Goal: Task Accomplishment & Management: Manage account settings

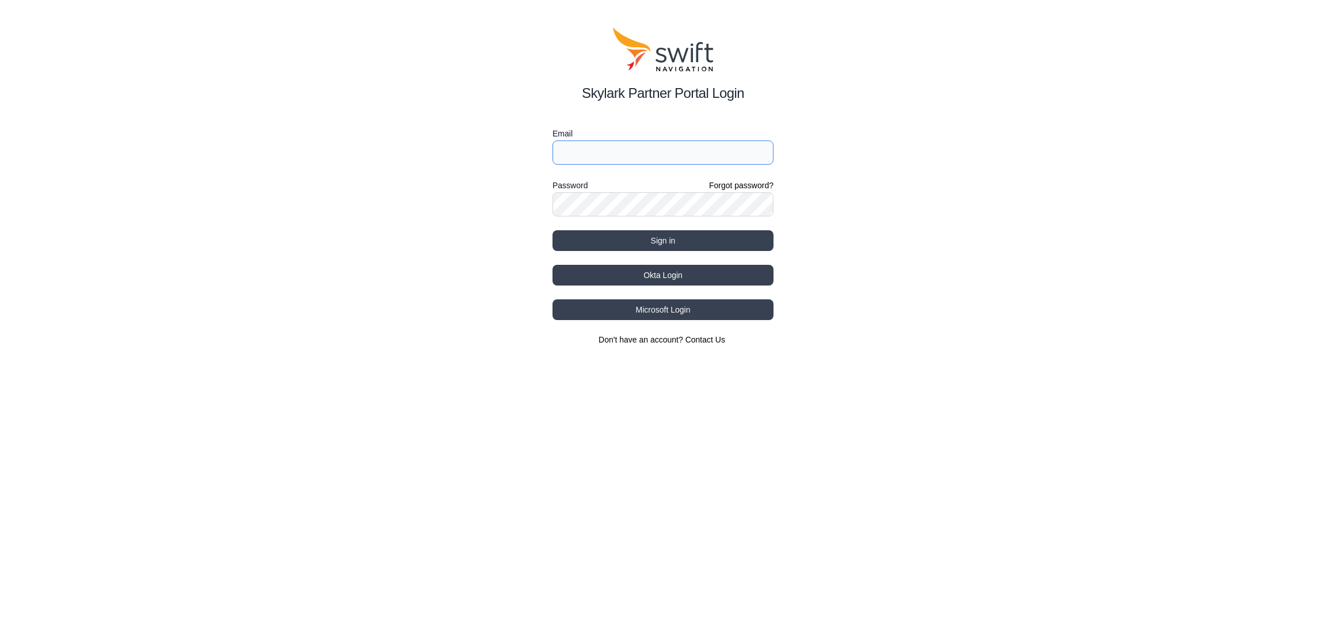
type input "[EMAIL_ADDRESS][DOMAIN_NAME]"
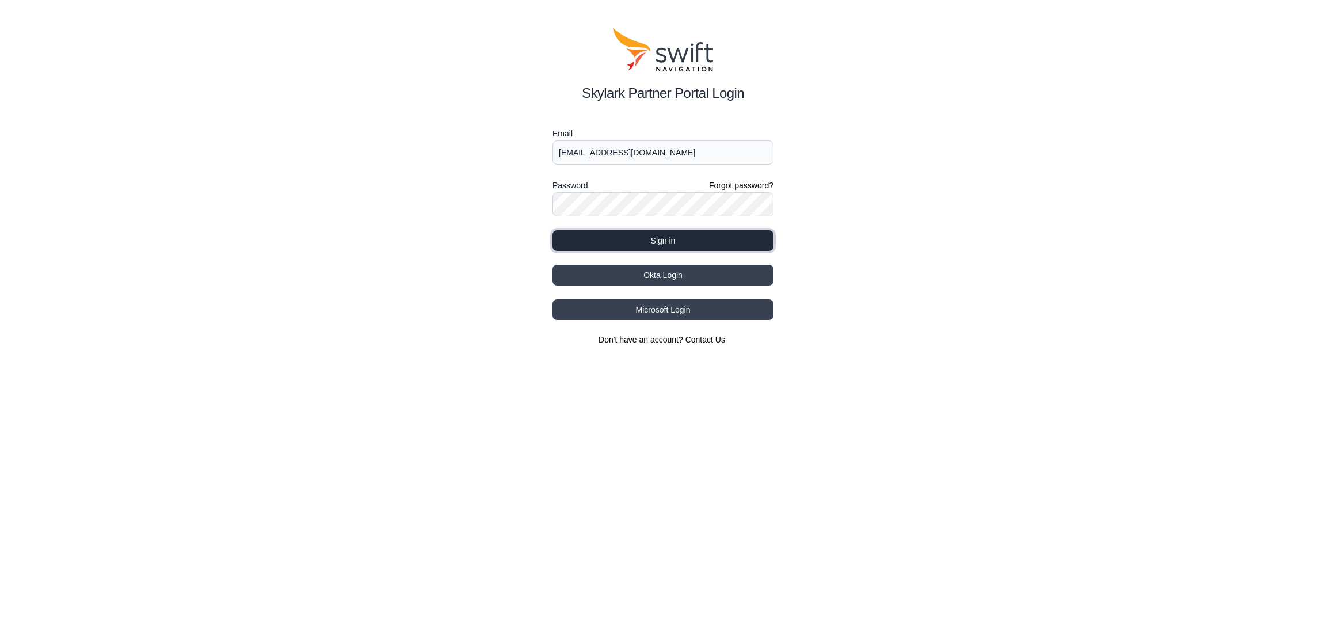
click at [696, 249] on button "Sign in" at bounding box center [662, 240] width 221 height 21
select select
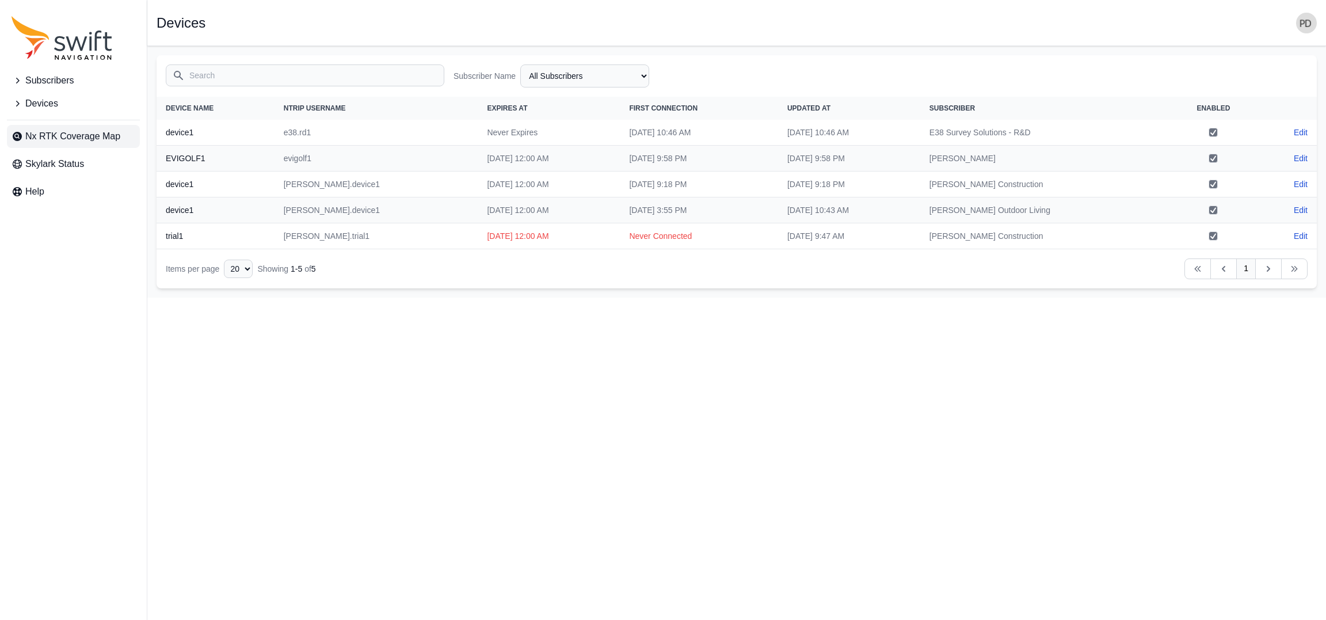
click at [109, 135] on span "Nx RTK Coverage Map" at bounding box center [72, 136] width 95 height 14
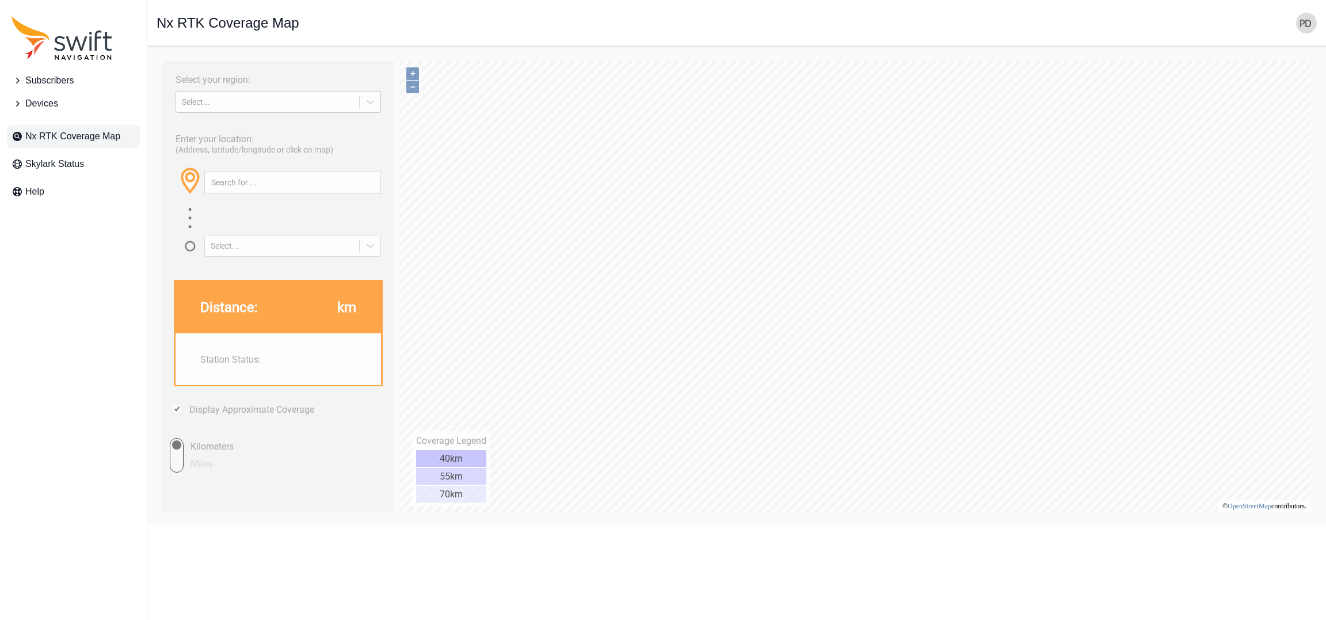
click at [318, 93] on div "Select..." at bounding box center [278, 102] width 205 height 22
click at [313, 143] on div "[GEOGRAPHIC_DATA]" at bounding box center [278, 147] width 207 height 18
click at [289, 173] on input "text" at bounding box center [293, 182] width 176 height 22
paste input "[GEOGRAPHIC_DATA] PA 17055"
type input "[GEOGRAPHIC_DATA] PA 17055"
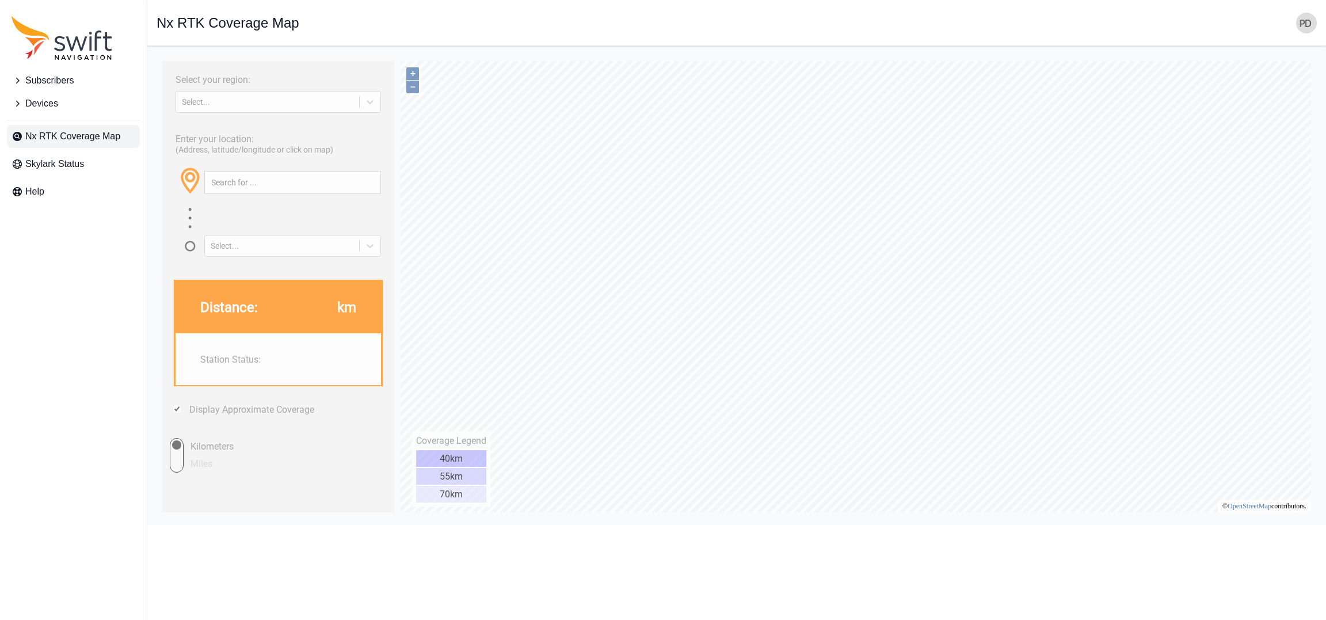
click at [68, 132] on span "Nx RTK Coverage Map" at bounding box center [72, 136] width 95 height 14
click at [60, 73] on button "Subscribers" at bounding box center [73, 80] width 133 height 23
click at [87, 109] on span "View Subscribers" at bounding box center [56, 104] width 89 height 14
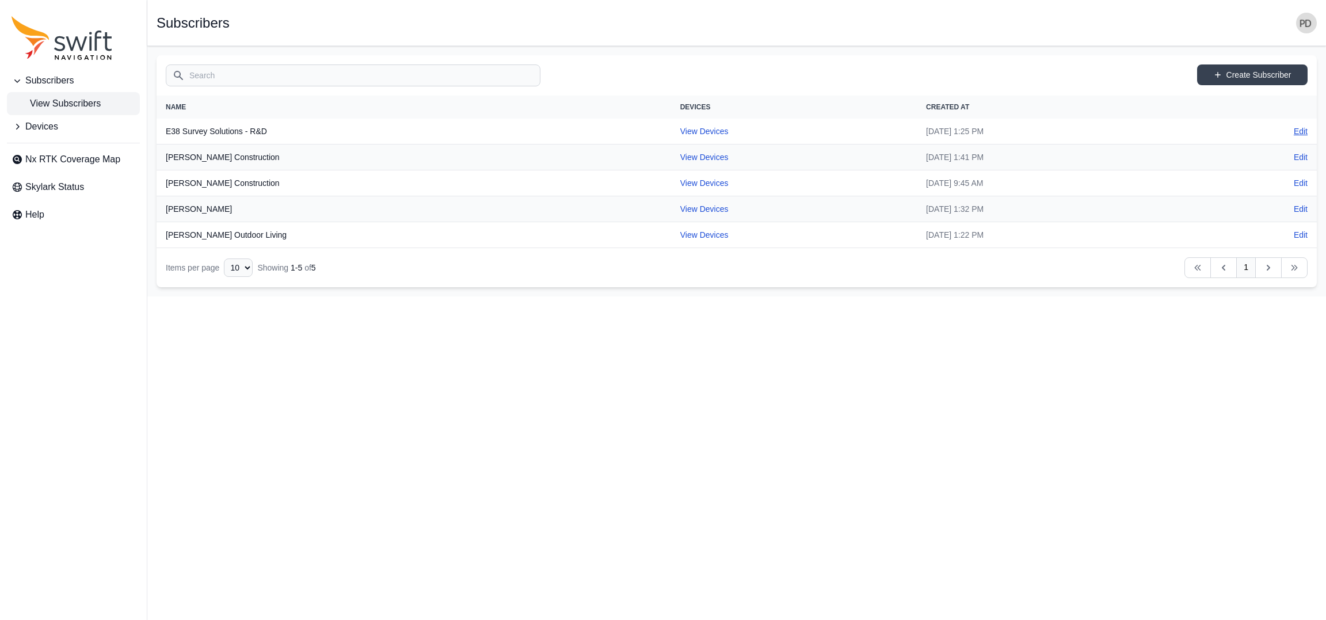
click at [1300, 132] on link "Edit" at bounding box center [1301, 131] width 14 height 12
click at [680, 135] on link "View Devices" at bounding box center [704, 131] width 48 height 9
select select "be6ce21b-0fa9-46ff-902a-2f68734d4e5b"
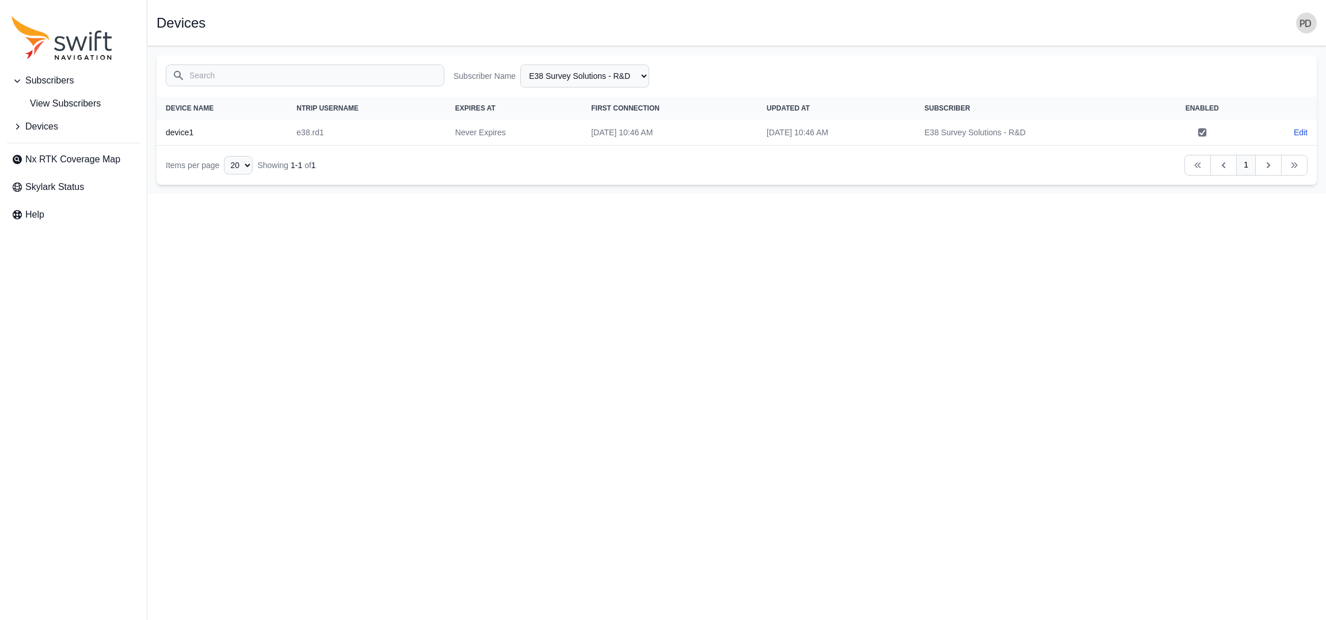
click at [76, 51] on icon "Sidenav" at bounding box center [62, 38] width 101 height 44
select select "Subscriber"
